Goal: Task Accomplishment & Management: Complete application form

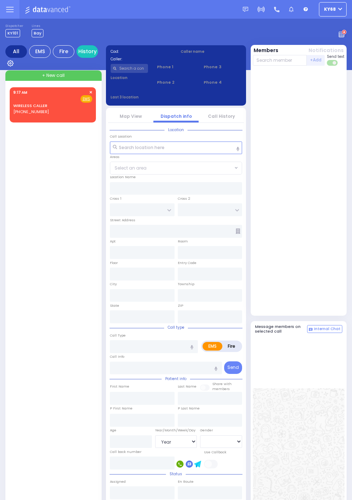
select select "Year"
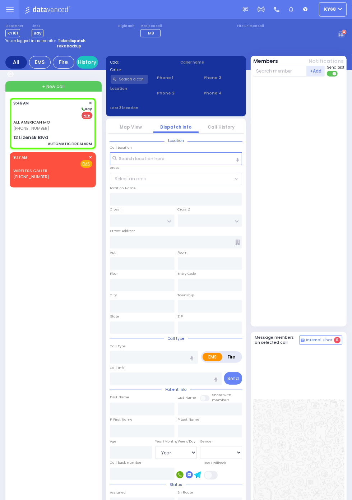
select select
type input "AUTOMATIC FIRE ALARM"
radio input "false"
radio input "true"
type input "smoke left 2"
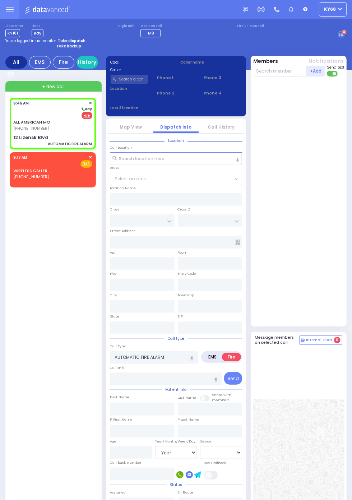
select select
type input "09:46"
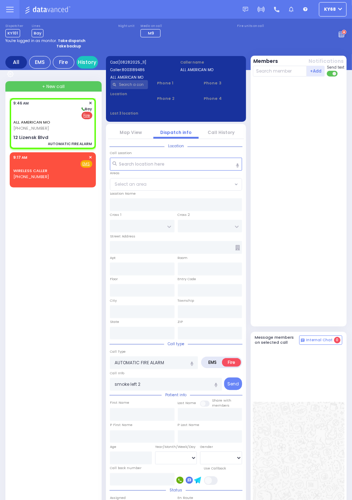
type input "SCHUNNEMUNK RD"
type input "12 Lizensk Blvd"
type input "[PERSON_NAME]"
type input "[US_STATE]"
type input "10950"
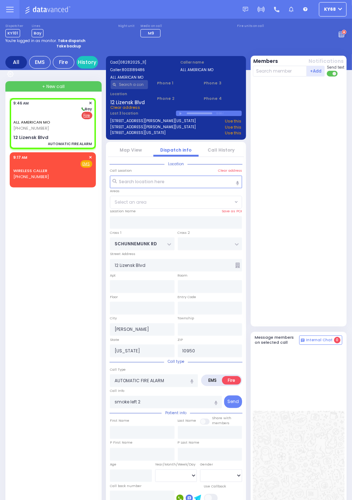
select select "[GEOGRAPHIC_DATA]"
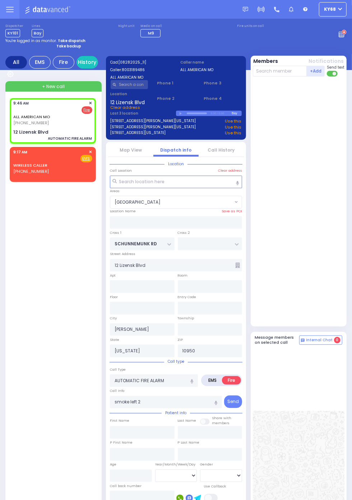
select select
radio input "true"
select select
select select "[GEOGRAPHIC_DATA]"
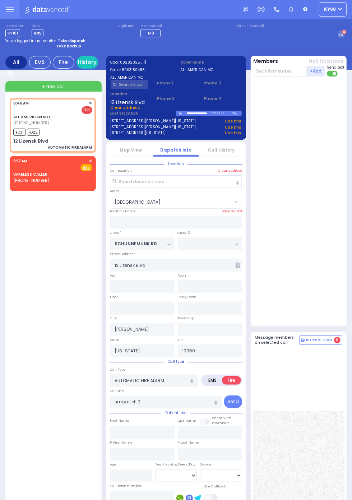
select select
radio input "true"
select select
type input "09:47"
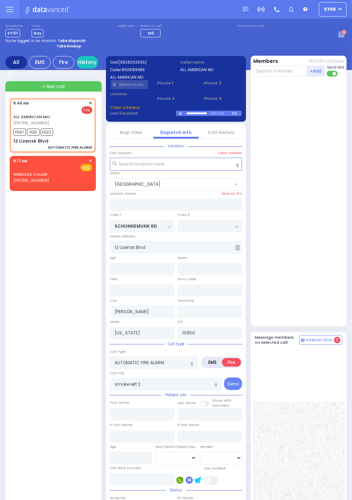
select select
radio input "true"
select select
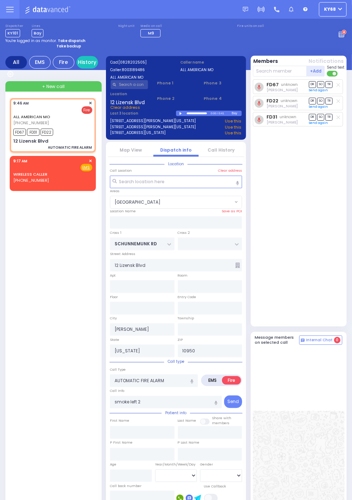
select select "[GEOGRAPHIC_DATA]"
